Goal: Information Seeking & Learning: Understand process/instructions

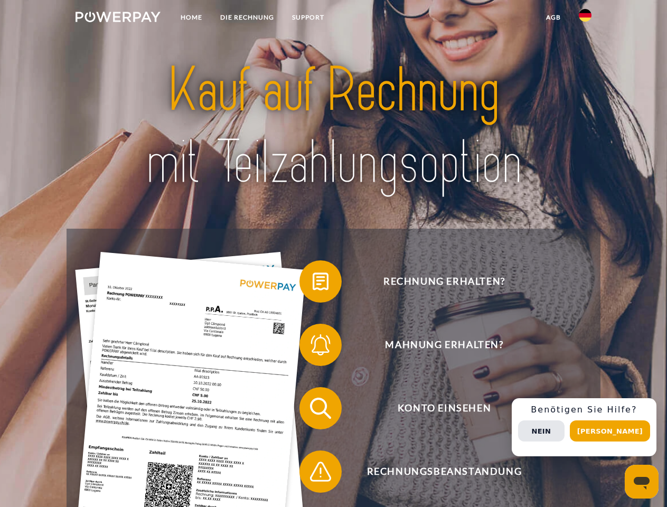
click at [118, 18] on img at bounding box center [118, 17] width 85 height 11
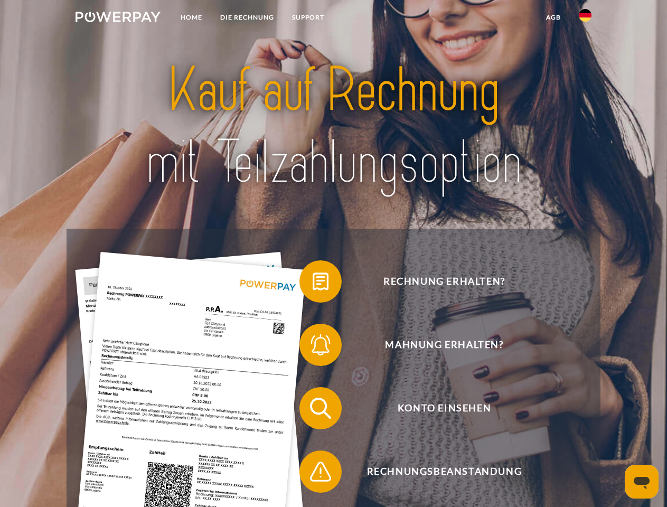
click at [585, 18] on img at bounding box center [585, 15] width 13 height 13
click at [553, 17] on link "agb" at bounding box center [553, 17] width 33 height 19
click at [313, 284] on span at bounding box center [304, 281] width 53 height 53
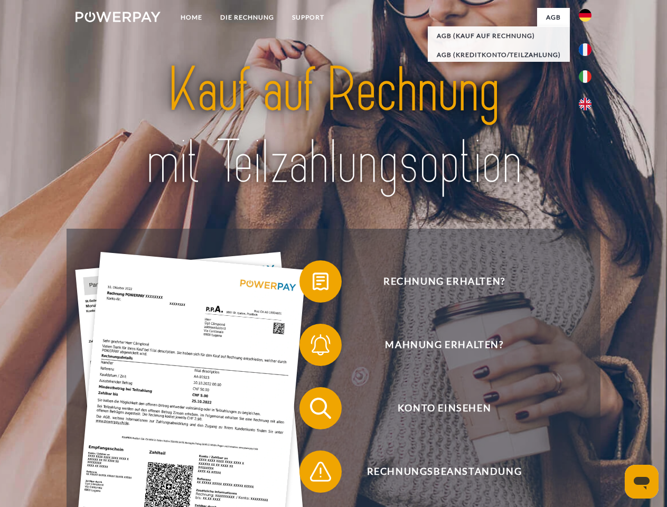
click at [313, 347] on span at bounding box center [304, 345] width 53 height 53
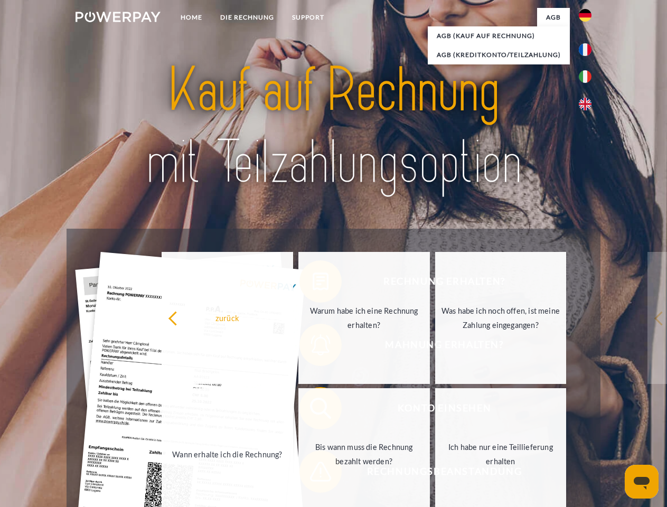
click at [313, 410] on link "Bis wann muss die Rechnung bezahlt werden?" at bounding box center [364, 454] width 132 height 132
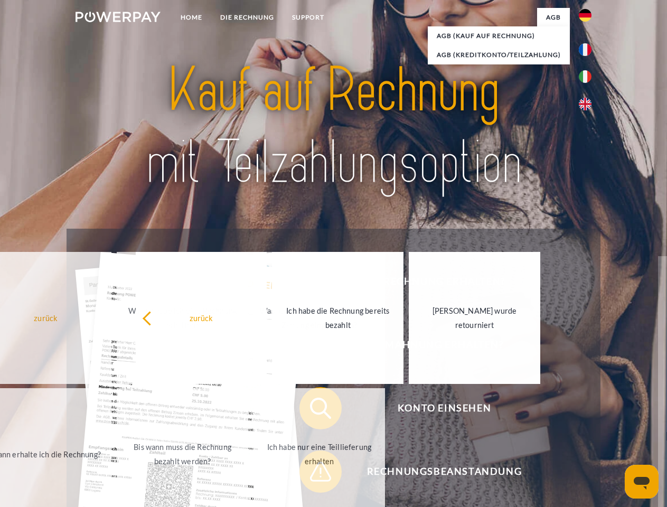
click at [313, 474] on span at bounding box center [304, 471] width 53 height 53
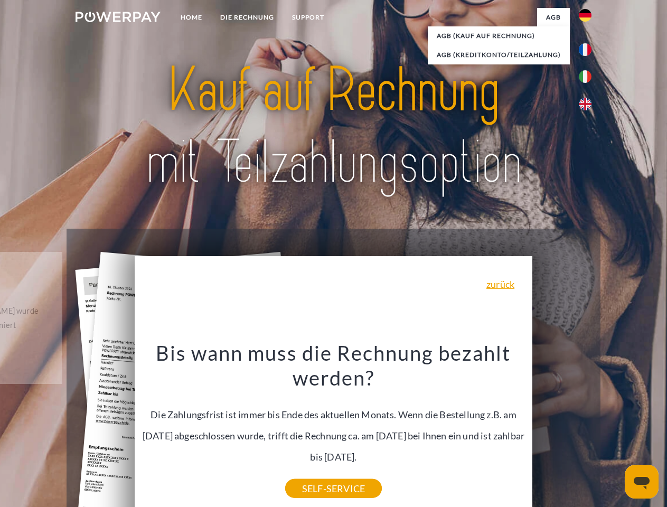
click at [588, 427] on div "Rechnung erhalten? Mahnung erhalten? Konto einsehen" at bounding box center [334, 440] width 534 height 423
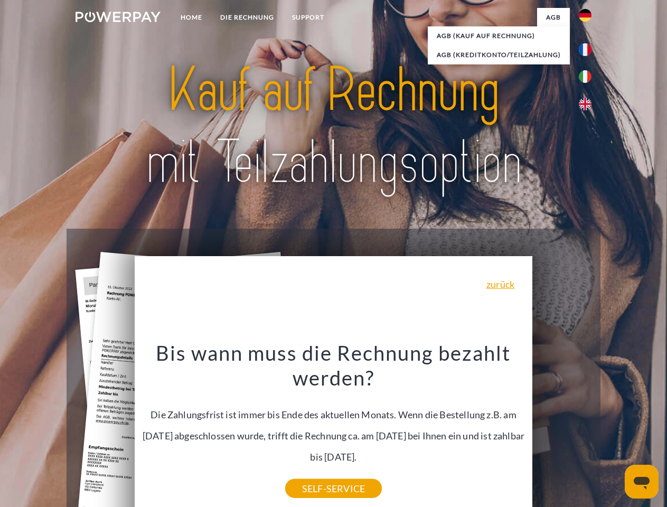
click at [562, 429] on span "Konto einsehen" at bounding box center [444, 408] width 259 height 42
click at [614, 431] on header "Home DIE RECHNUNG SUPPORT" at bounding box center [333, 364] width 667 height 729
